Goal: Task Accomplishment & Management: Complete application form

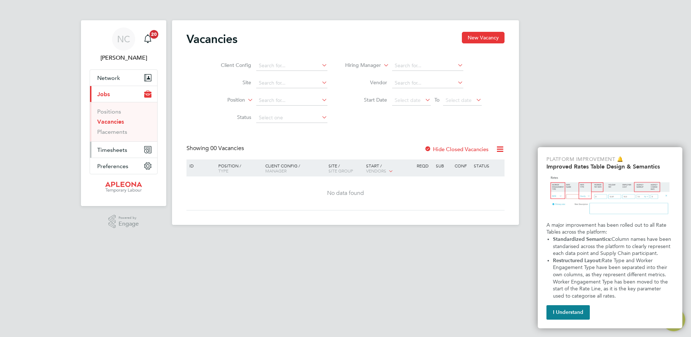
click at [113, 147] on span "Timesheets" at bounding box center [112, 149] width 30 height 7
click at [393, 236] on html "NC [PERSON_NAME] Notifications 20 Applications: Network Sites Workers Current p…" at bounding box center [345, 118] width 691 height 236
click at [106, 121] on link "Vacancies" at bounding box center [110, 121] width 27 height 7
click at [482, 38] on button "New Vacancy" at bounding box center [483, 38] width 43 height 12
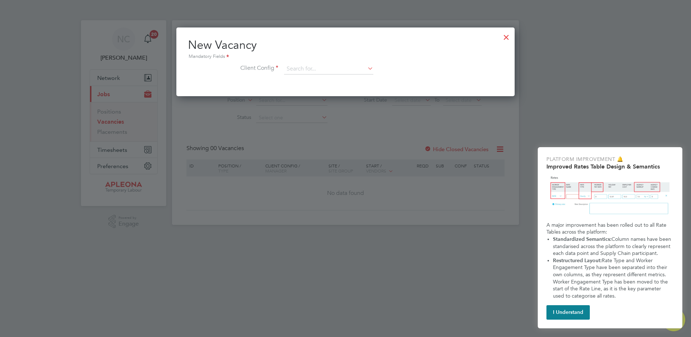
click at [366, 67] on icon at bounding box center [366, 68] width 0 height 10
click at [312, 80] on li "Apleona - Pretium" at bounding box center [329, 79] width 90 height 10
type input "Apleona - Pretium"
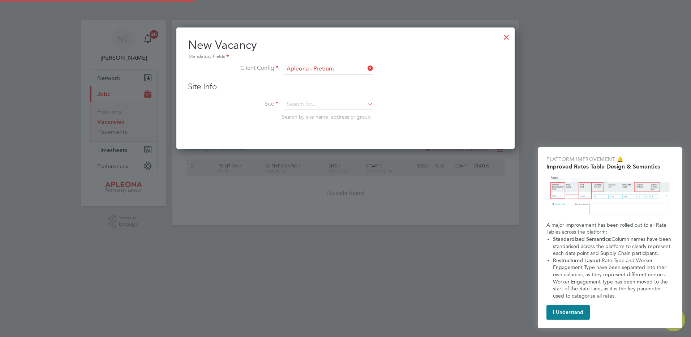
scroll to position [122, 339]
click at [366, 106] on icon at bounding box center [366, 104] width 0 height 10
type input "280"
click at [366, 103] on icon at bounding box center [366, 104] width 0 height 10
click at [366, 68] on icon at bounding box center [366, 68] width 0 height 10
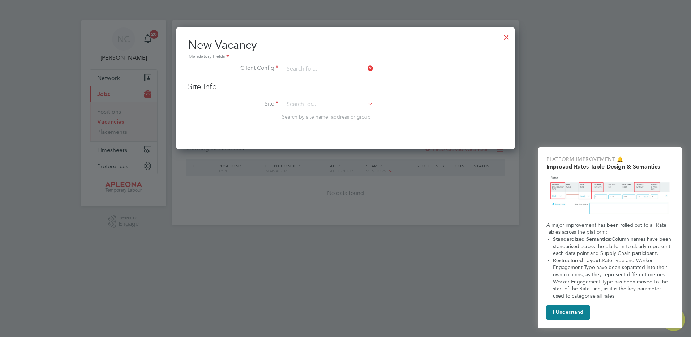
scroll to position [69, 339]
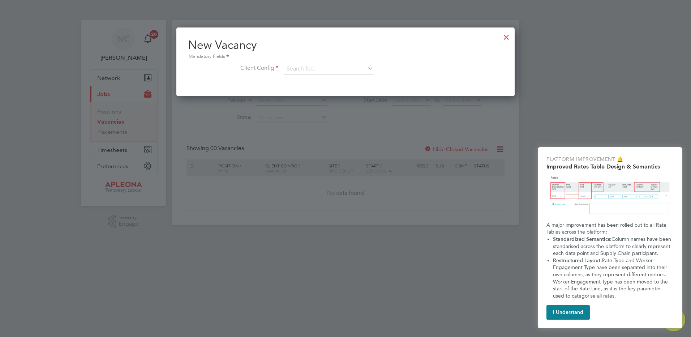
click at [366, 69] on icon at bounding box center [366, 68] width 0 height 10
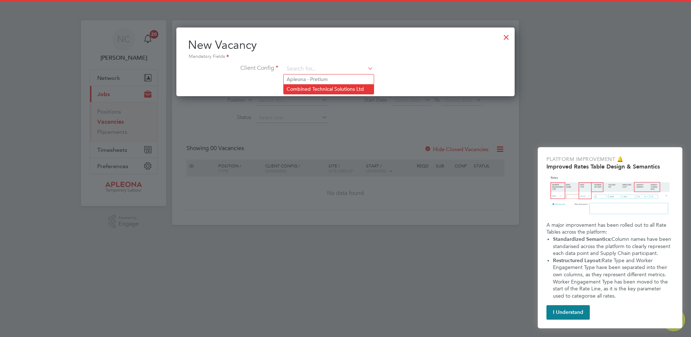
click at [325, 86] on li "Combined Technical Solutions Ltd" at bounding box center [329, 89] width 90 height 10
type input "Combined Technical Solutions Ltd"
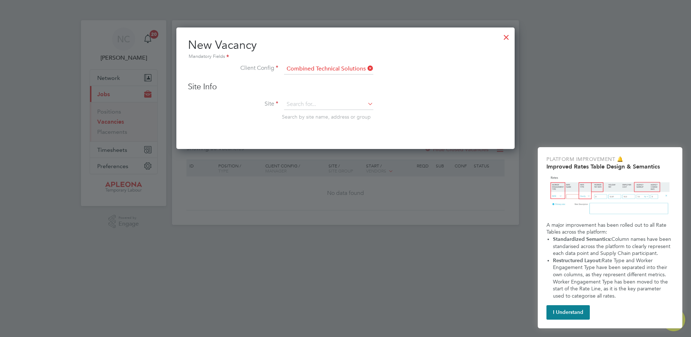
click at [366, 105] on icon at bounding box center [366, 104] width 0 height 10
click at [317, 170] on li "280 [GEOGRAPHIC_DATA]" at bounding box center [329, 174] width 90 height 10
type input "280 [GEOGRAPHIC_DATA]"
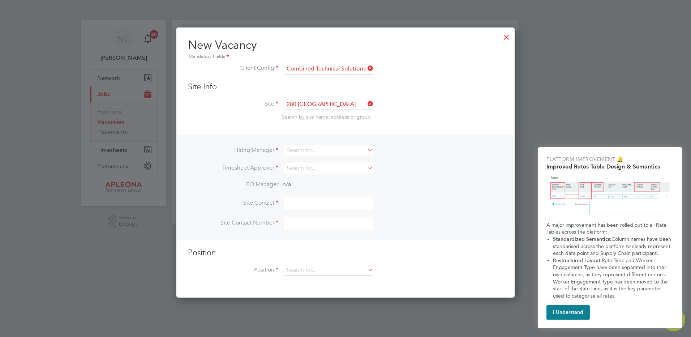
click at [366, 148] on icon at bounding box center [366, 150] width 0 height 10
click at [325, 167] on li "Ni cholas [PERSON_NAME]" at bounding box center [329, 171] width 90 height 10
type input "[PERSON_NAME]"
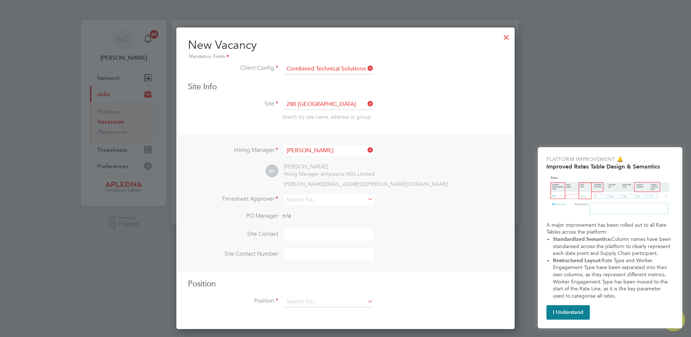
scroll to position [302, 339]
click at [366, 198] on icon at bounding box center [366, 199] width 0 height 10
click at [322, 217] on li "Ni cholas [PERSON_NAME]" at bounding box center [329, 220] width 90 height 10
type input "[PERSON_NAME]"
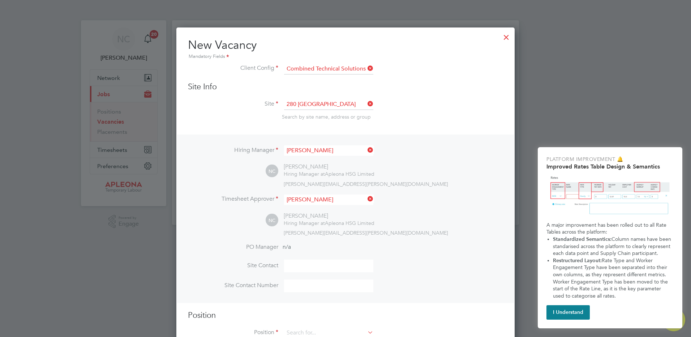
scroll to position [334, 339]
click at [300, 266] on input at bounding box center [328, 266] width 89 height 13
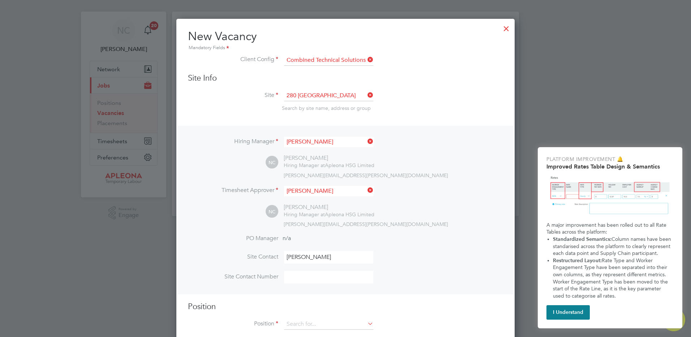
scroll to position [24, 0]
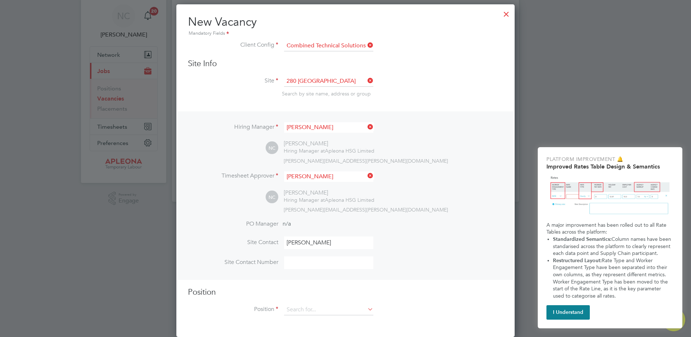
type input "[PERSON_NAME]"
click at [366, 309] on icon at bounding box center [366, 309] width 0 height 10
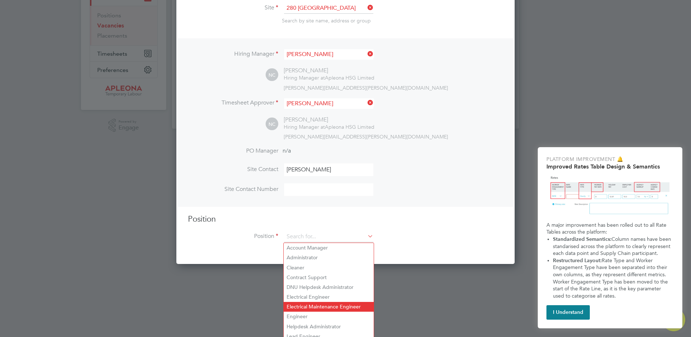
scroll to position [97, 0]
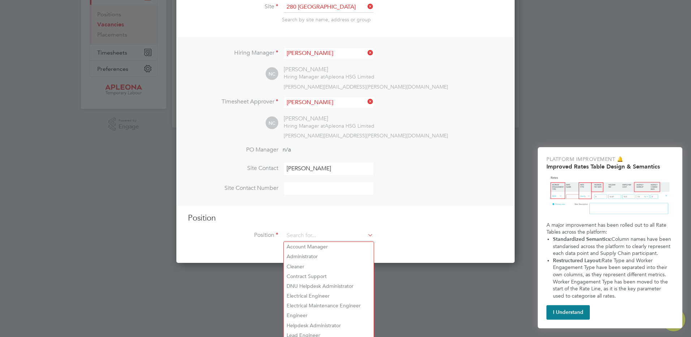
click at [447, 289] on div at bounding box center [345, 168] width 691 height 337
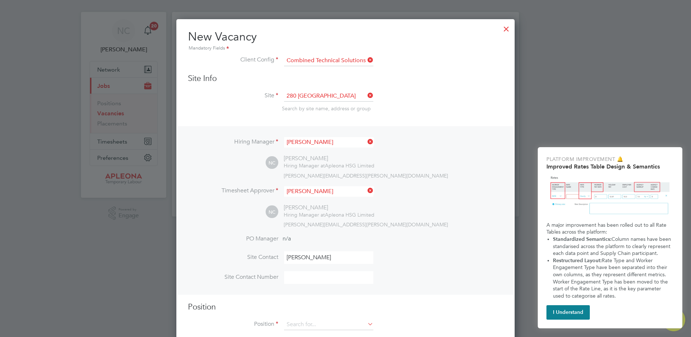
scroll to position [0, 0]
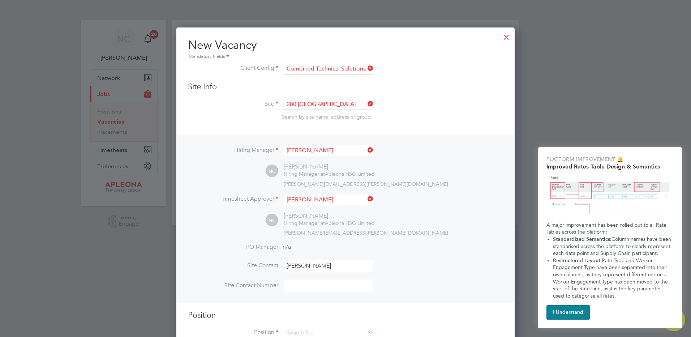
click at [508, 38] on div at bounding box center [506, 35] width 13 height 13
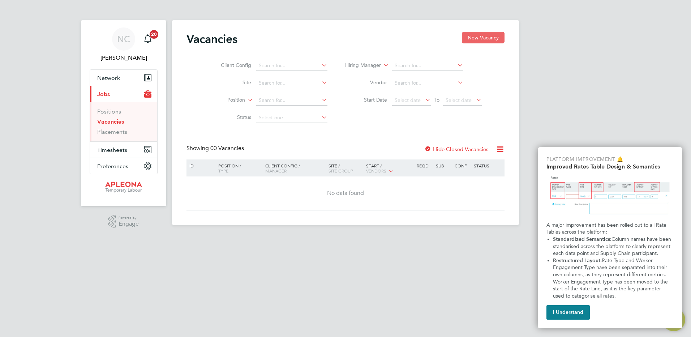
click at [487, 36] on button "New Vacancy" at bounding box center [483, 38] width 43 height 12
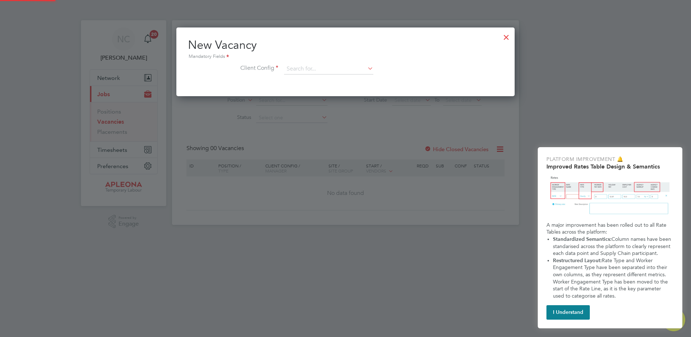
scroll to position [69, 339]
click at [366, 68] on icon at bounding box center [366, 68] width 0 height 10
click at [335, 85] on li "Combined Technical Solutions Ltd" at bounding box center [329, 89] width 90 height 10
type input "Combined Technical Solutions Ltd"
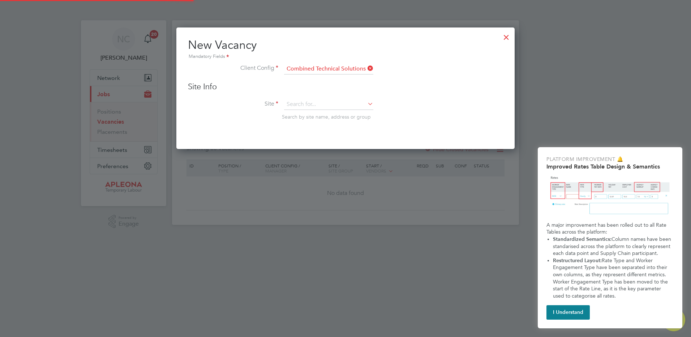
scroll to position [122, 339]
click at [366, 104] on icon at bounding box center [366, 104] width 0 height 10
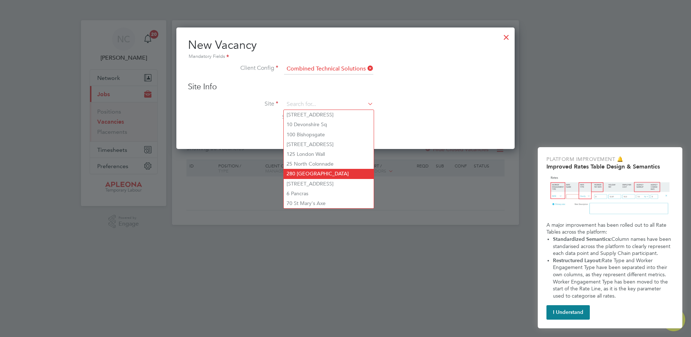
click at [320, 170] on li "280 [GEOGRAPHIC_DATA]" at bounding box center [329, 174] width 90 height 10
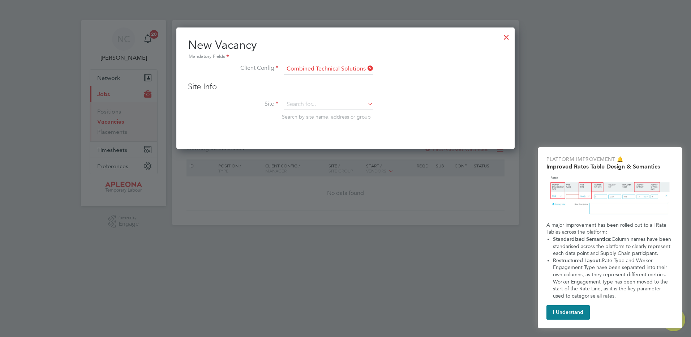
type input "280 [GEOGRAPHIC_DATA]"
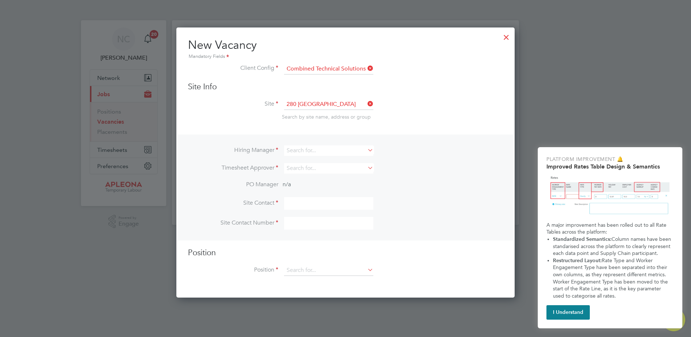
scroll to position [271, 339]
click at [366, 151] on icon at bounding box center [366, 150] width 0 height 10
click at [321, 156] on li "Nic [PERSON_NAME] [PERSON_NAME]" at bounding box center [333, 161] width 98 height 10
type input "[PERSON_NAME]"
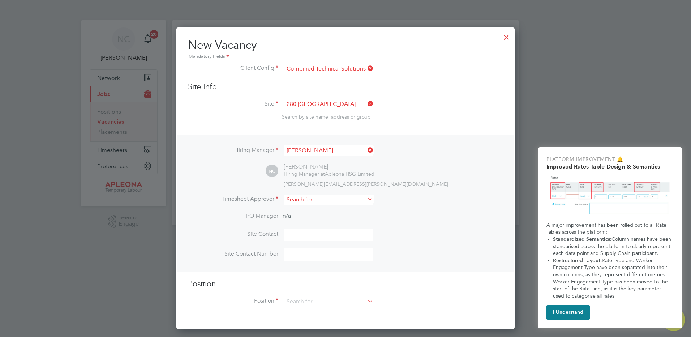
click at [338, 201] on input at bounding box center [328, 199] width 89 height 10
click at [323, 206] on li "Nic [PERSON_NAME] [PERSON_NAME]" at bounding box center [333, 210] width 98 height 10
type input "[PERSON_NAME]"
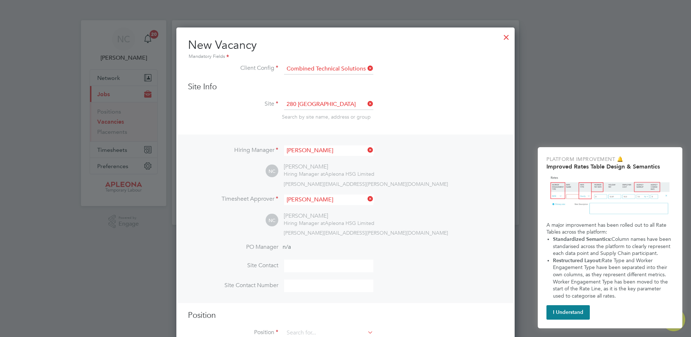
scroll to position [334, 339]
click at [311, 266] on input at bounding box center [328, 266] width 89 height 13
type input "[PERSON_NAME]"
click at [314, 285] on input at bounding box center [328, 285] width 89 height 13
click at [305, 284] on input at bounding box center [328, 285] width 89 height 13
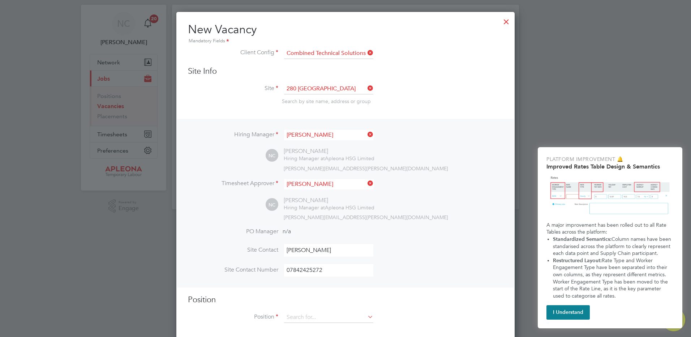
scroll to position [24, 0]
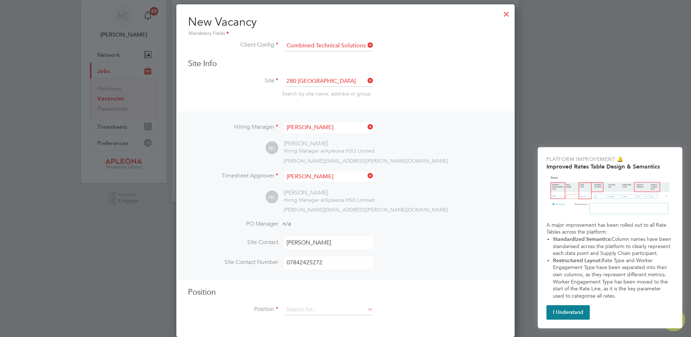
type input "07842425272"
click at [366, 307] on icon at bounding box center [366, 309] width 0 height 10
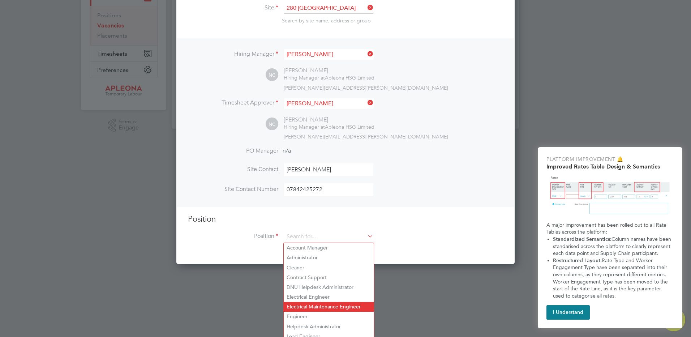
scroll to position [97, 0]
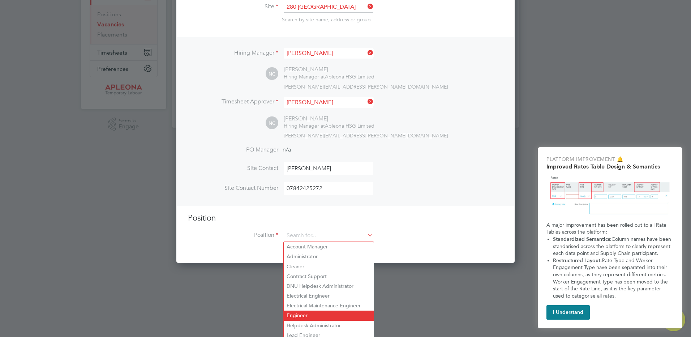
click at [296, 311] on li "Engineer" at bounding box center [329, 315] width 90 height 10
type input "Engineer"
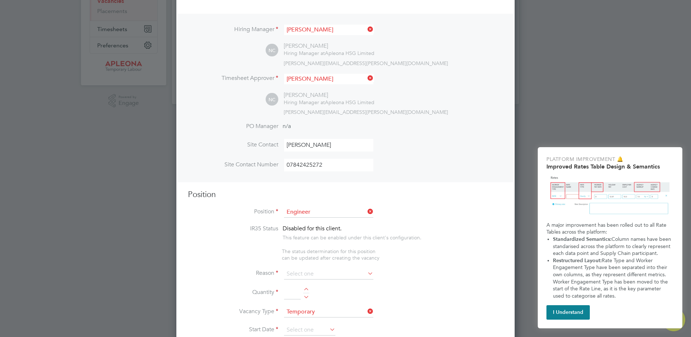
scroll to position [133, 0]
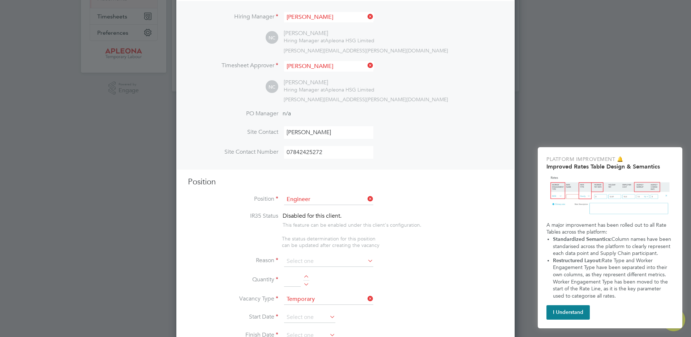
click at [366, 261] on icon at bounding box center [366, 261] width 0 height 10
click at [366, 260] on icon at bounding box center [366, 261] width 0 height 10
click at [296, 257] on input at bounding box center [328, 261] width 89 height 11
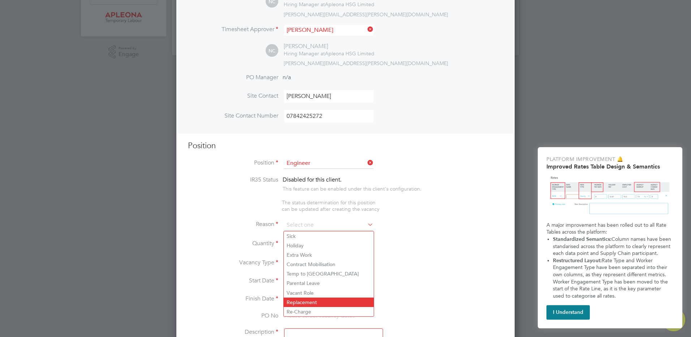
scroll to position [206, 0]
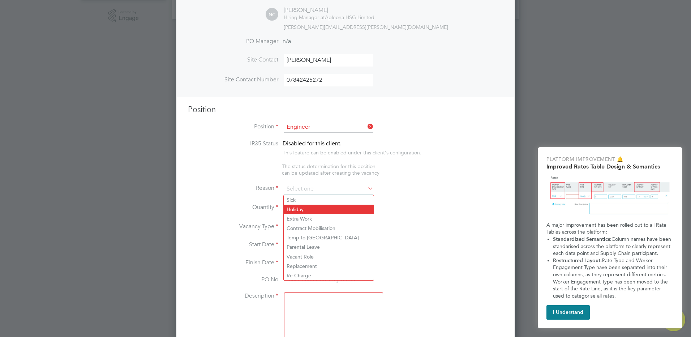
click at [298, 209] on li "Holiday" at bounding box center [329, 209] width 90 height 9
type input "Holiday"
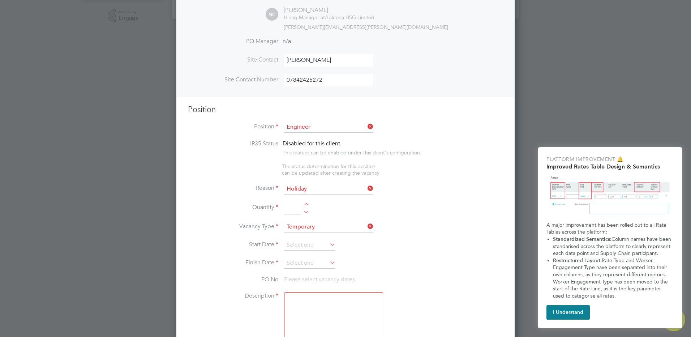
click at [305, 203] on div at bounding box center [306, 205] width 6 height 5
type input "1"
click at [328, 245] on icon at bounding box center [328, 244] width 0 height 10
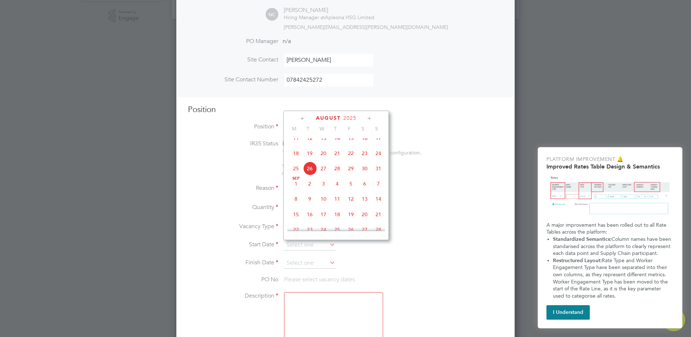
click at [365, 160] on span "23" at bounding box center [365, 153] width 14 height 14
type input "[DATE]"
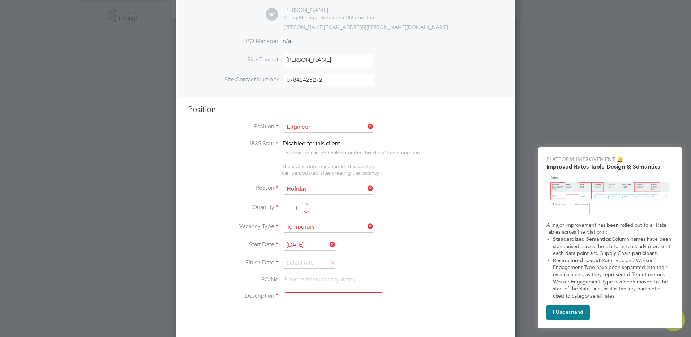
click at [328, 264] on icon at bounding box center [328, 262] width 0 height 10
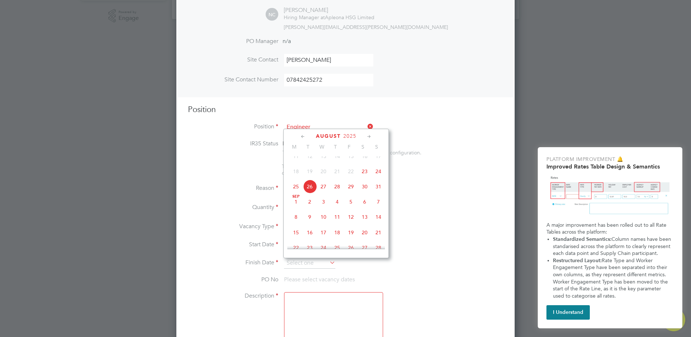
click at [380, 178] on span "24" at bounding box center [379, 171] width 14 height 14
type input "[DATE]"
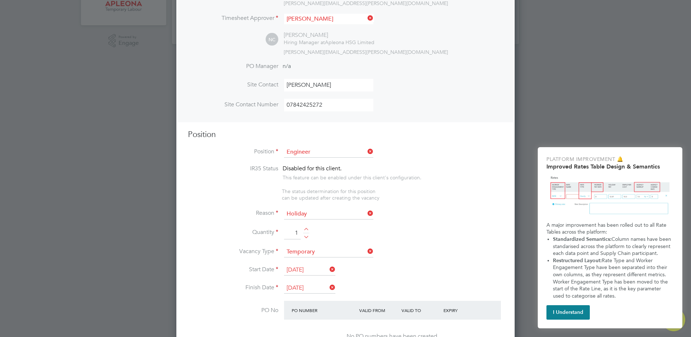
scroll to position [0, 0]
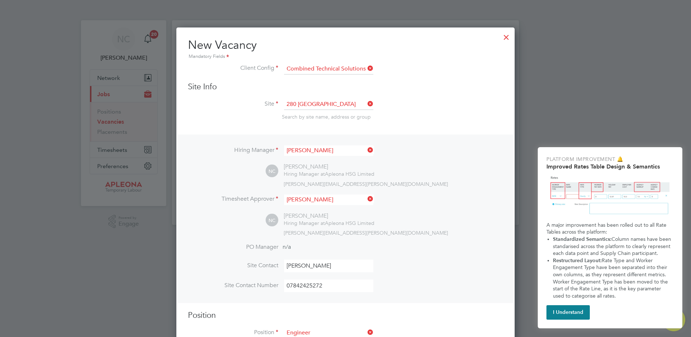
click at [507, 37] on div at bounding box center [506, 35] width 13 height 13
